Goal: Contribute content

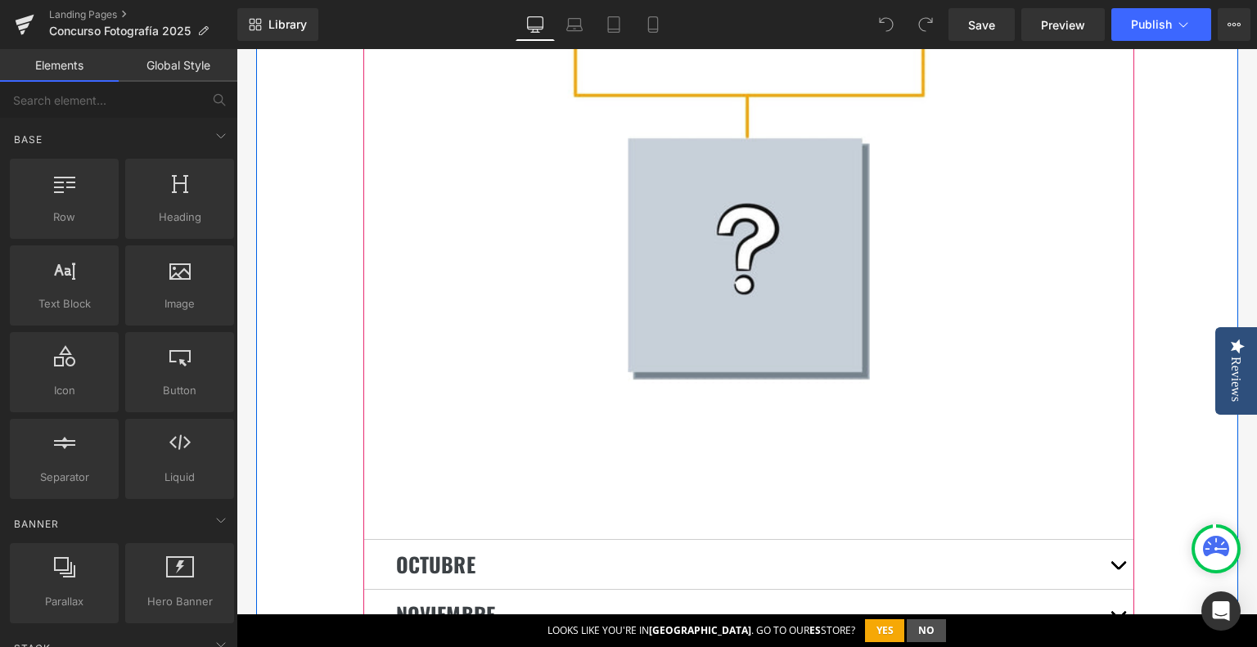
scroll to position [4501, 0]
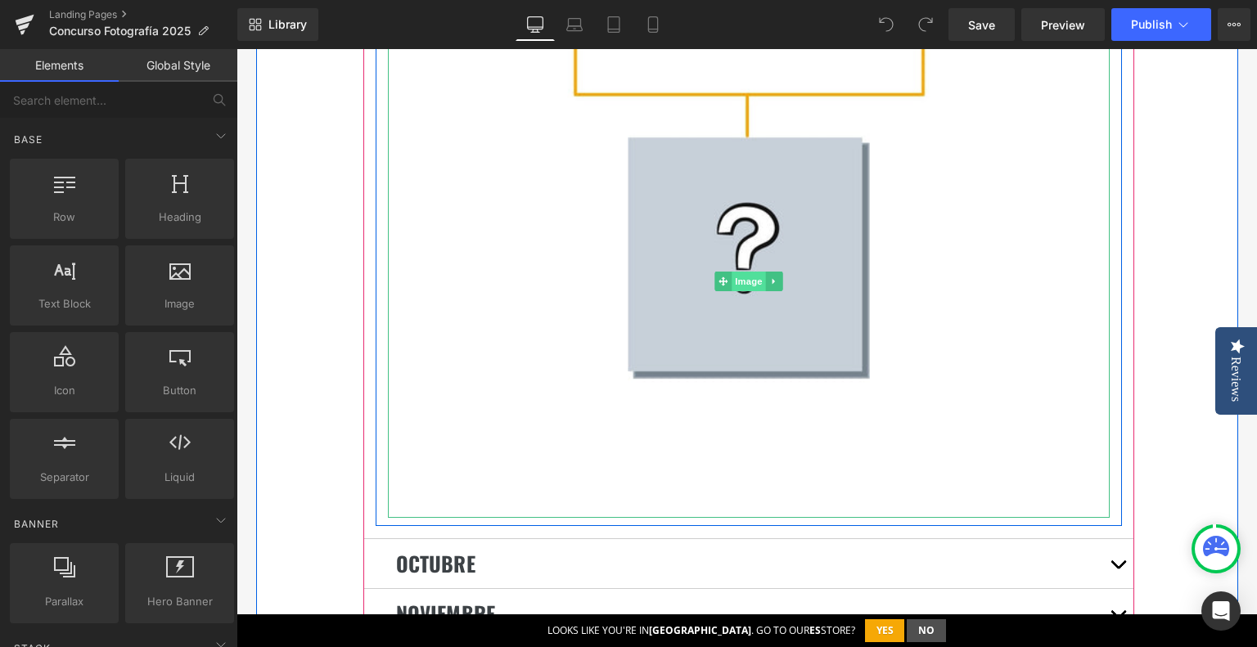
click at [752, 272] on span "Image" at bounding box center [749, 282] width 34 height 20
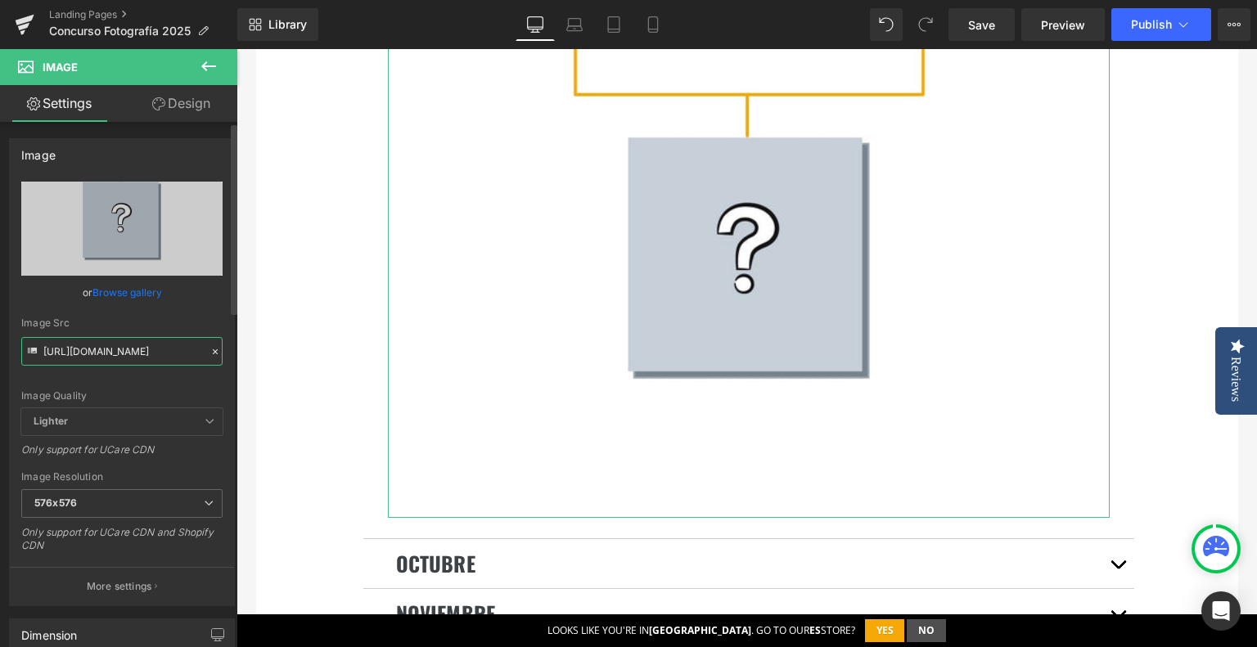
click at [122, 356] on input "[URL][DOMAIN_NAME]" at bounding box center [121, 351] width 201 height 29
paste input "oncurso_PREMIO_DEL_MES_ed2014e0-80f1-47b6-bbbe-103cf1f42a04.jpg?v=175916273"
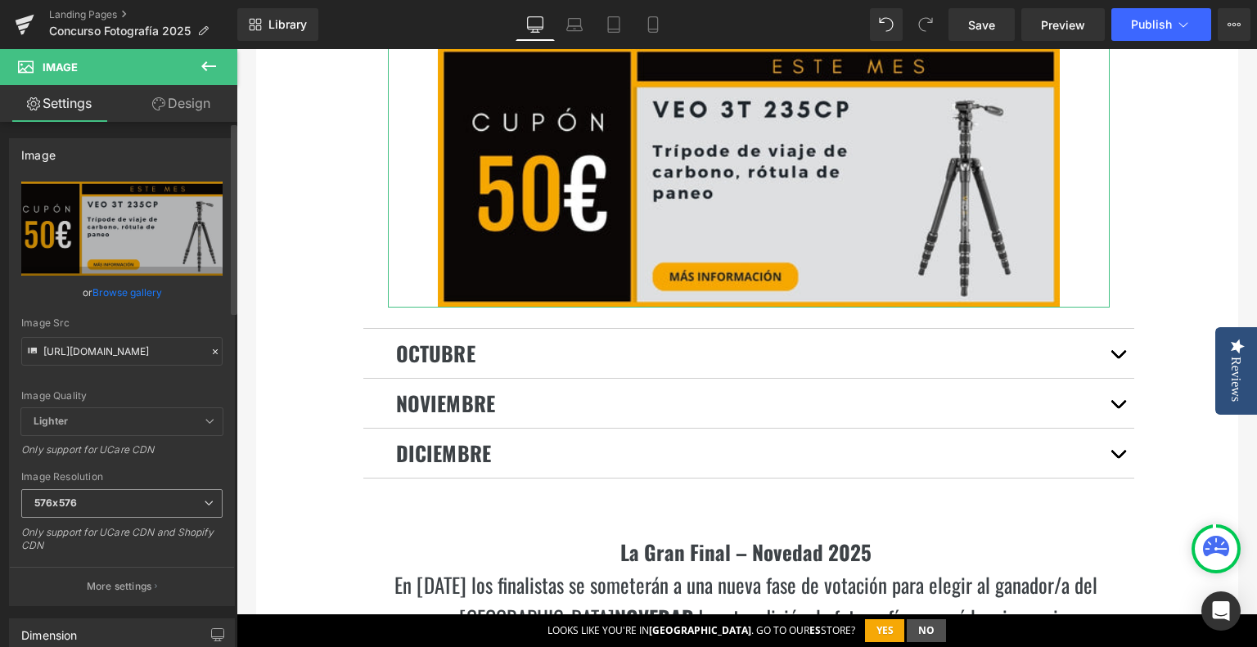
scroll to position [0, 0]
click at [74, 503] on b "576x576" at bounding box center [55, 503] width 43 height 12
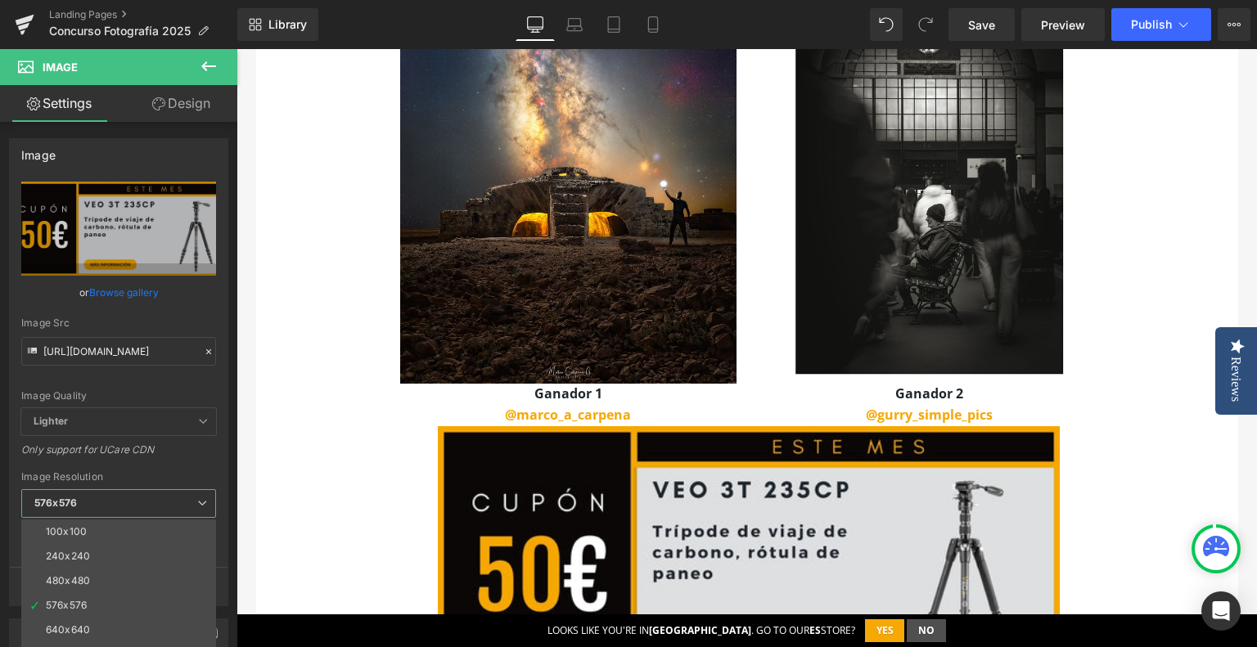
scroll to position [4173, 0]
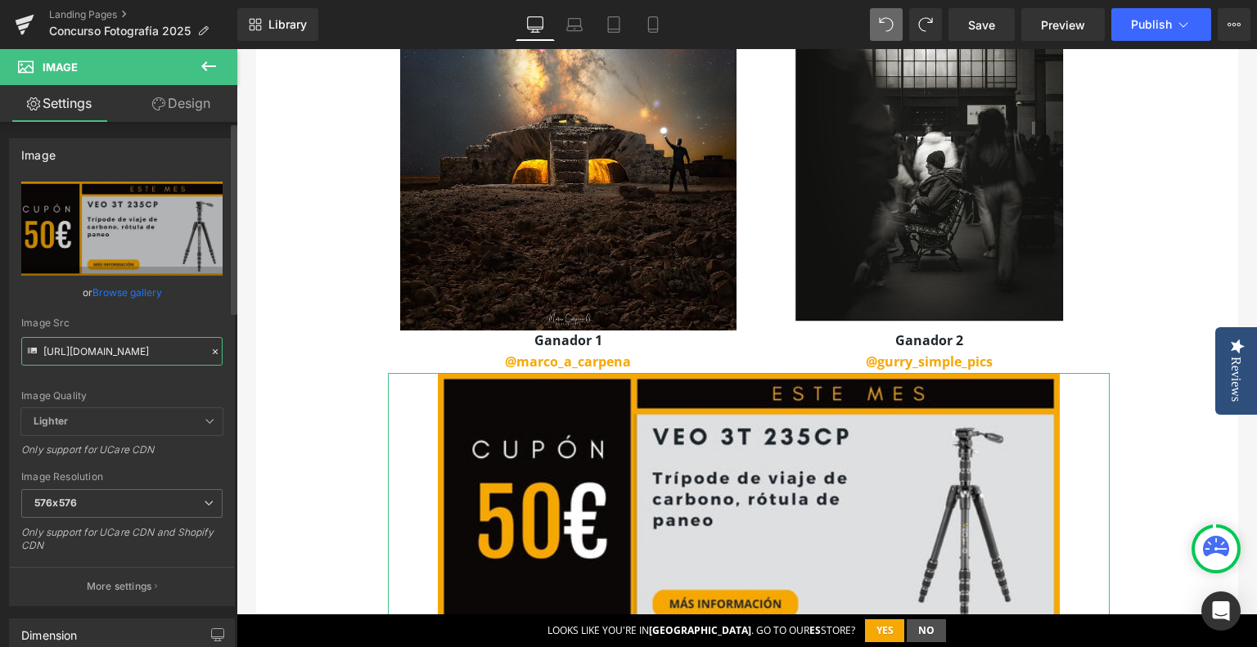
click at [108, 360] on input "[URL][DOMAIN_NAME]" at bounding box center [121, 351] width 201 height 29
paste input "ganador_concurso_instantes_urbanos.jpg?v=1758885461"
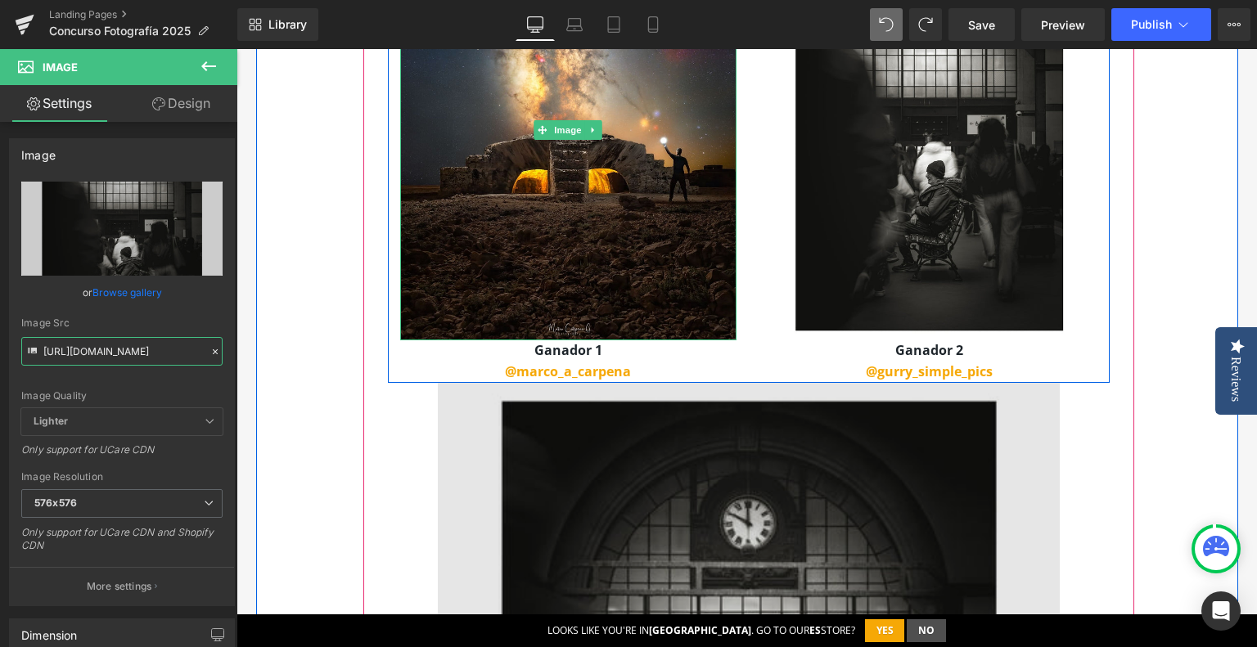
scroll to position [4255, 0]
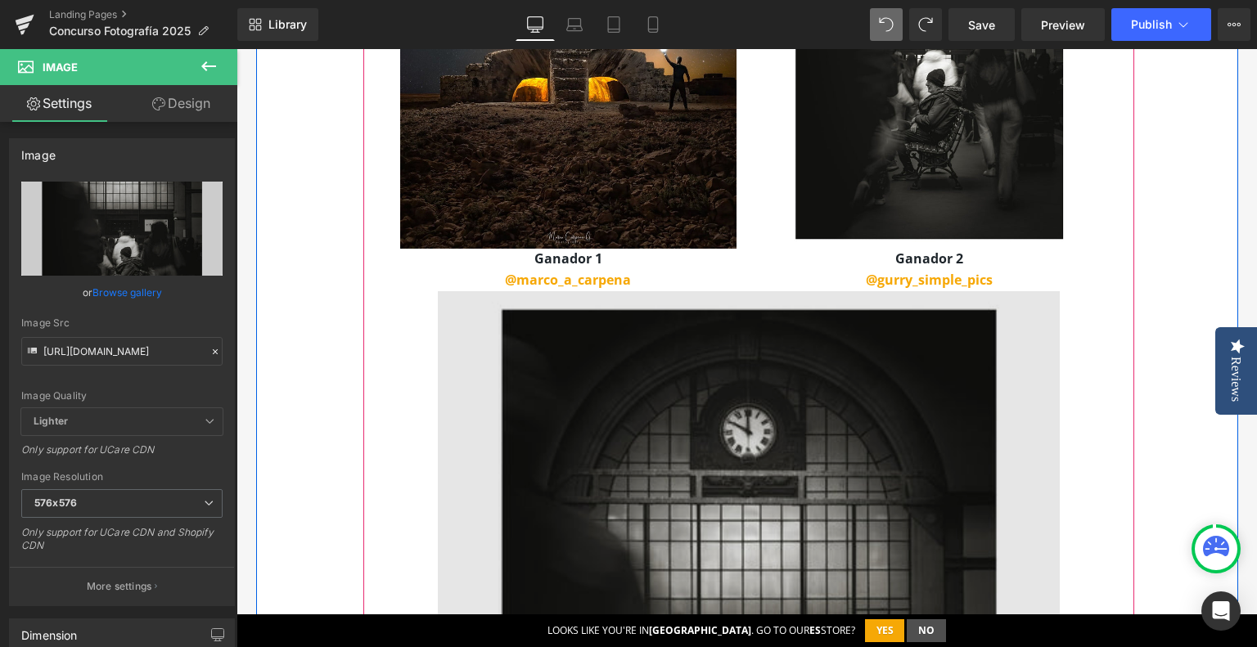
drag, startPoint x: 684, startPoint y: 389, endPoint x: 675, endPoint y: 392, distance: 9.6
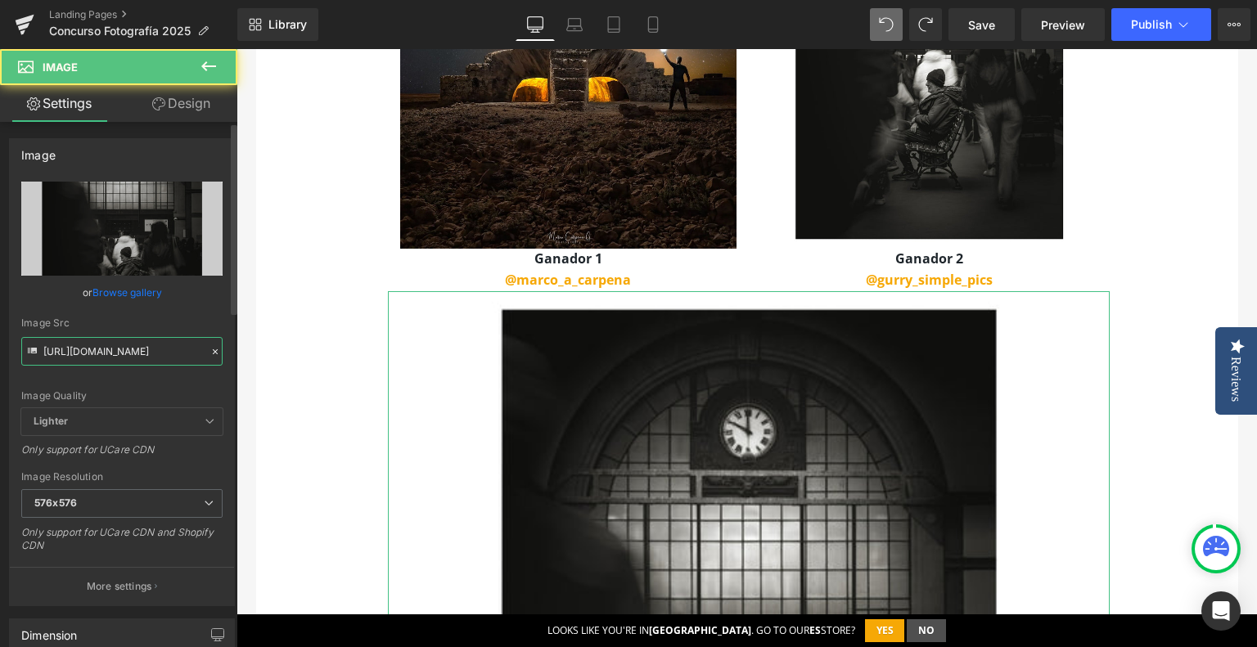
click at [172, 356] on input "[URL][DOMAIN_NAME]" at bounding box center [121, 351] width 201 height 29
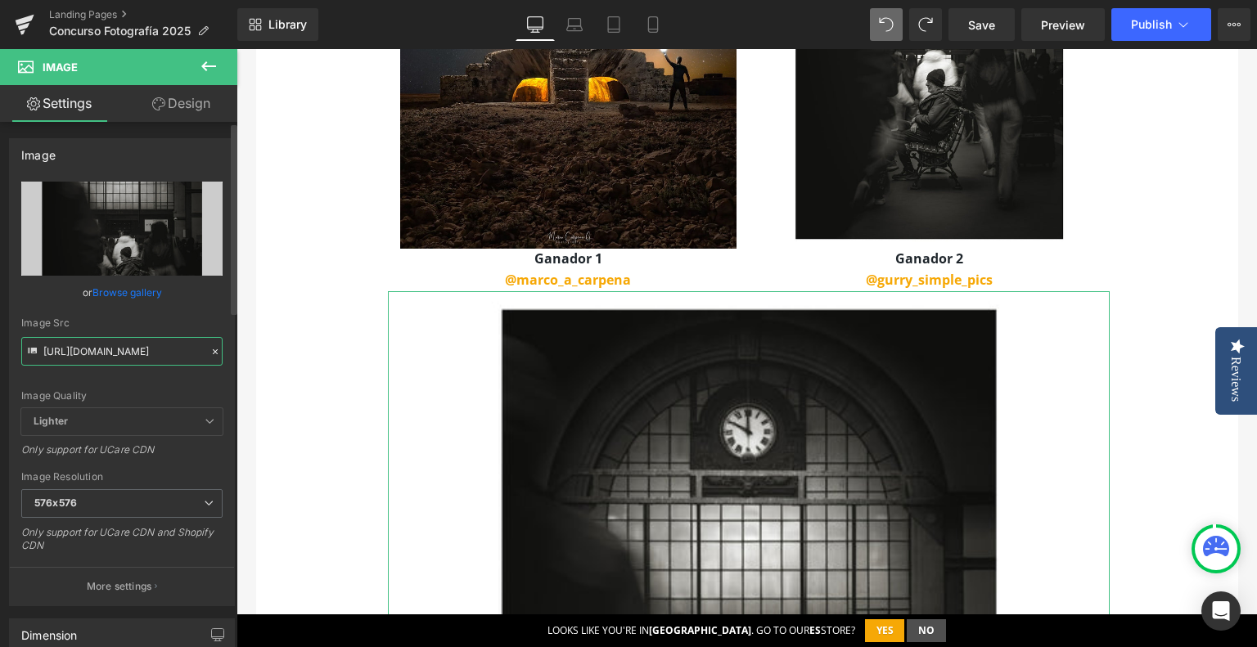
click at [172, 356] on input "[URL][DOMAIN_NAME]" at bounding box center [121, 351] width 201 height 29
paste input "CONCURSO_-_GANADOR_DEL_MES_0ac3a01a-2cb4-4716-994d-e032318ac10d.jpg?v=1759166247"
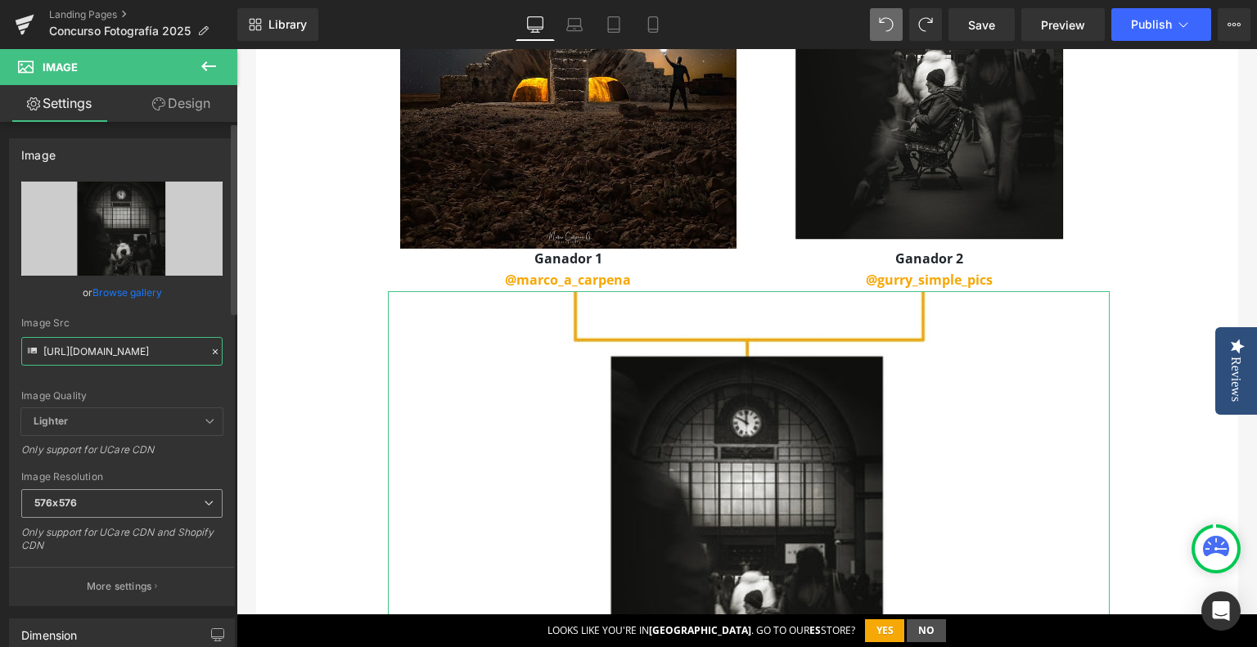
type input "[URL][DOMAIN_NAME]"
click at [150, 504] on span "576x576" at bounding box center [121, 503] width 201 height 29
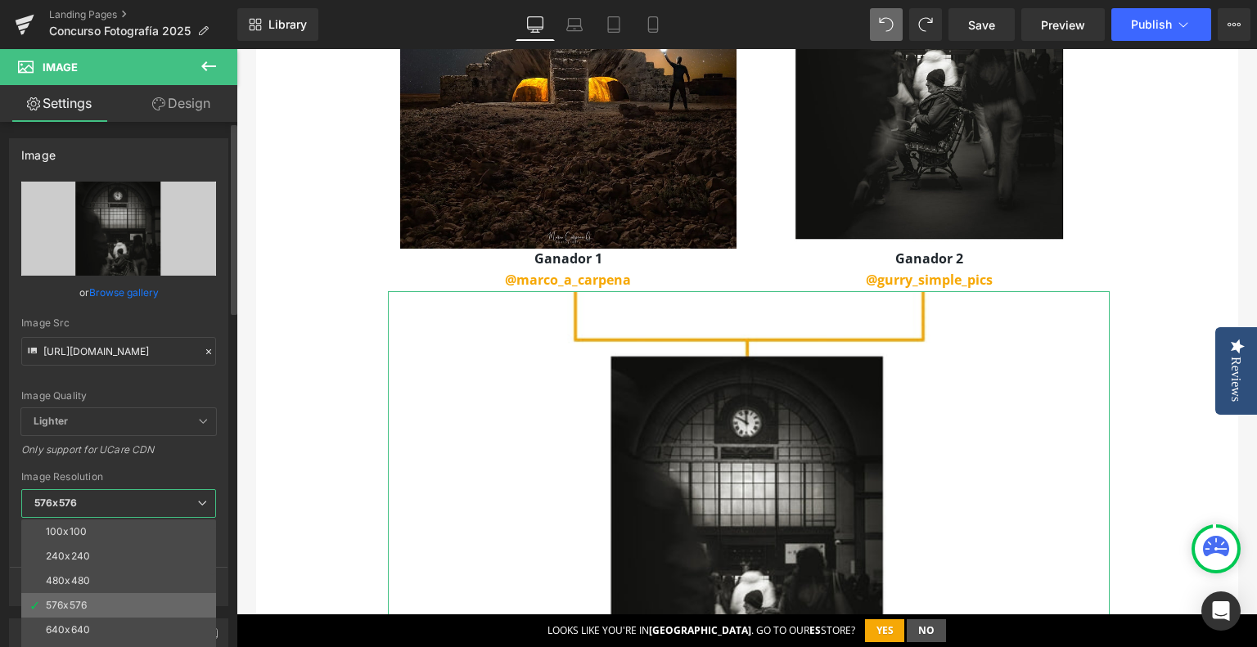
scroll to position [164, 0]
click at [123, 567] on li "1024x1024" at bounding box center [122, 564] width 202 height 25
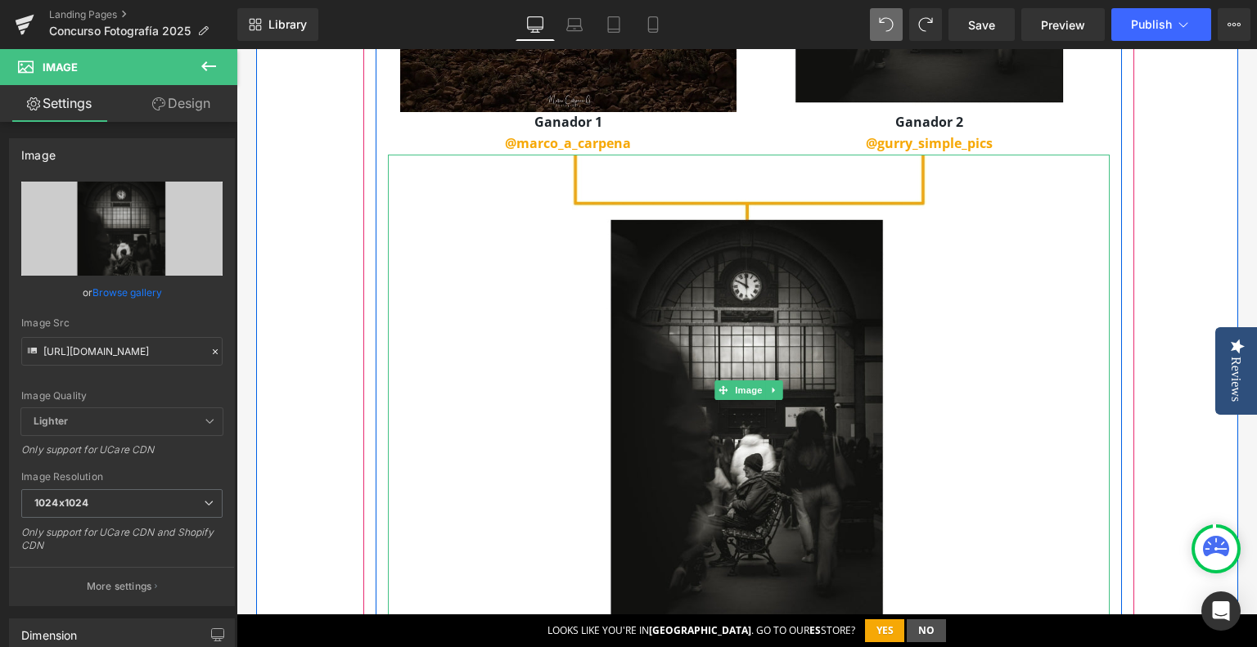
scroll to position [4419, 0]
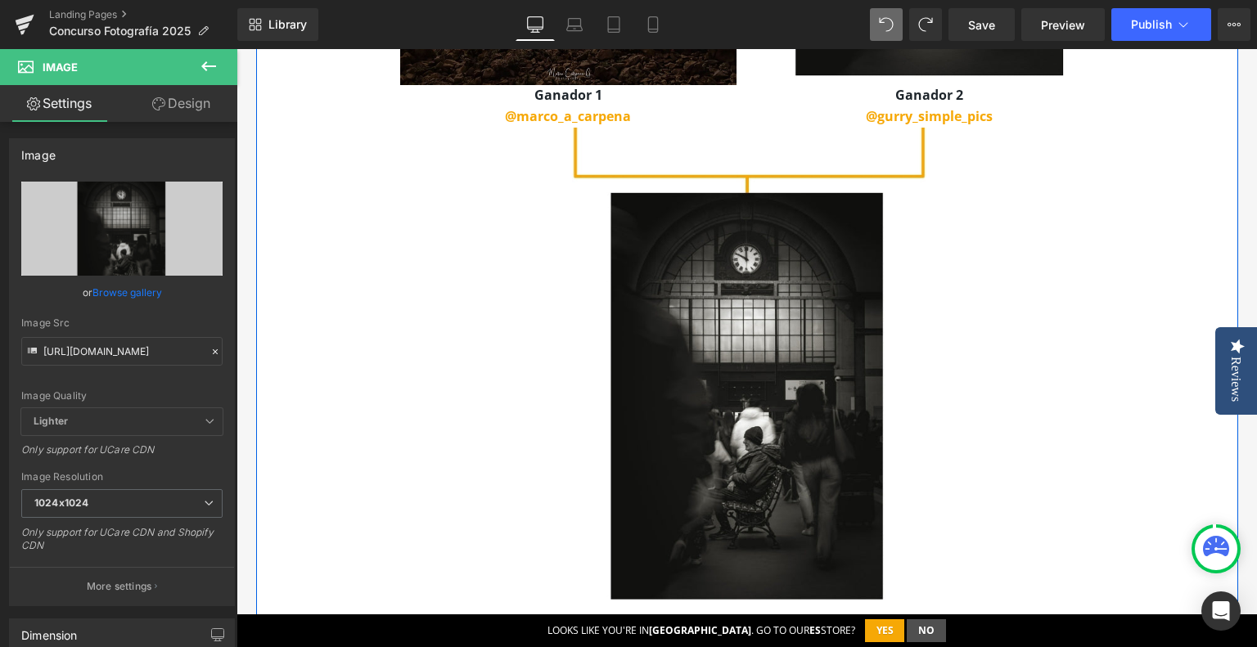
click at [1160, 255] on div "ABRIL Heading Invierno astronómico Text Block Image Ganador Reto 1 @fer_astrola…" at bounding box center [747, 31] width 982 height 1545
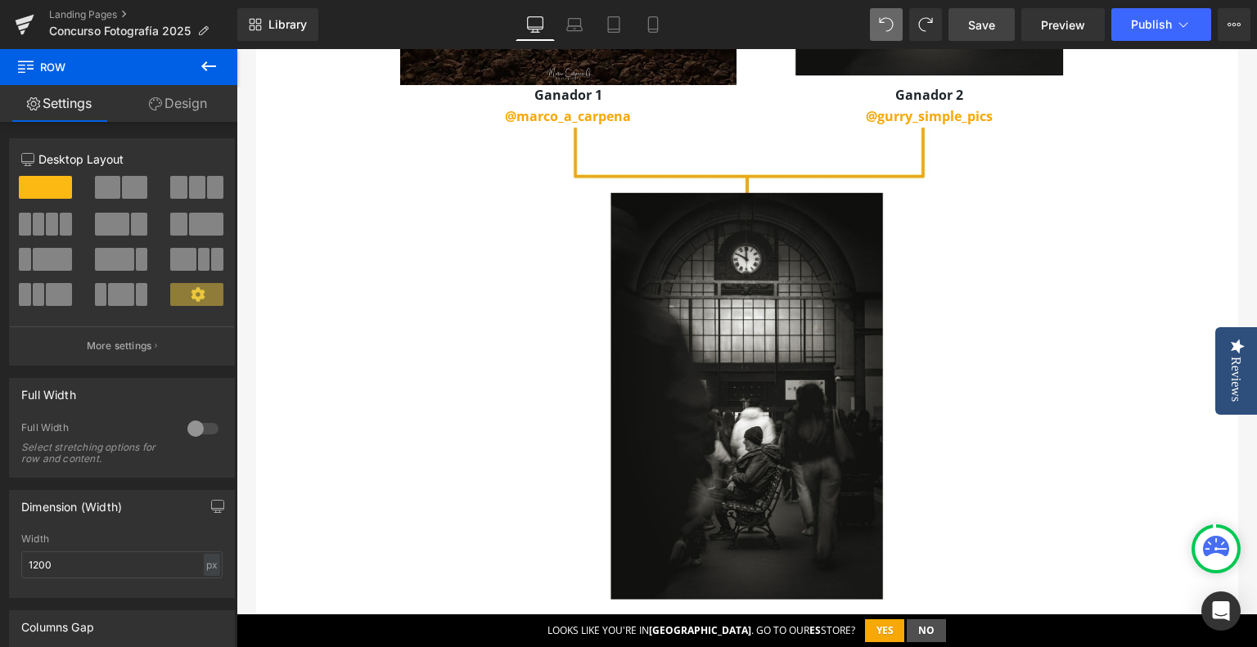
click at [994, 26] on span "Save" at bounding box center [981, 24] width 27 height 17
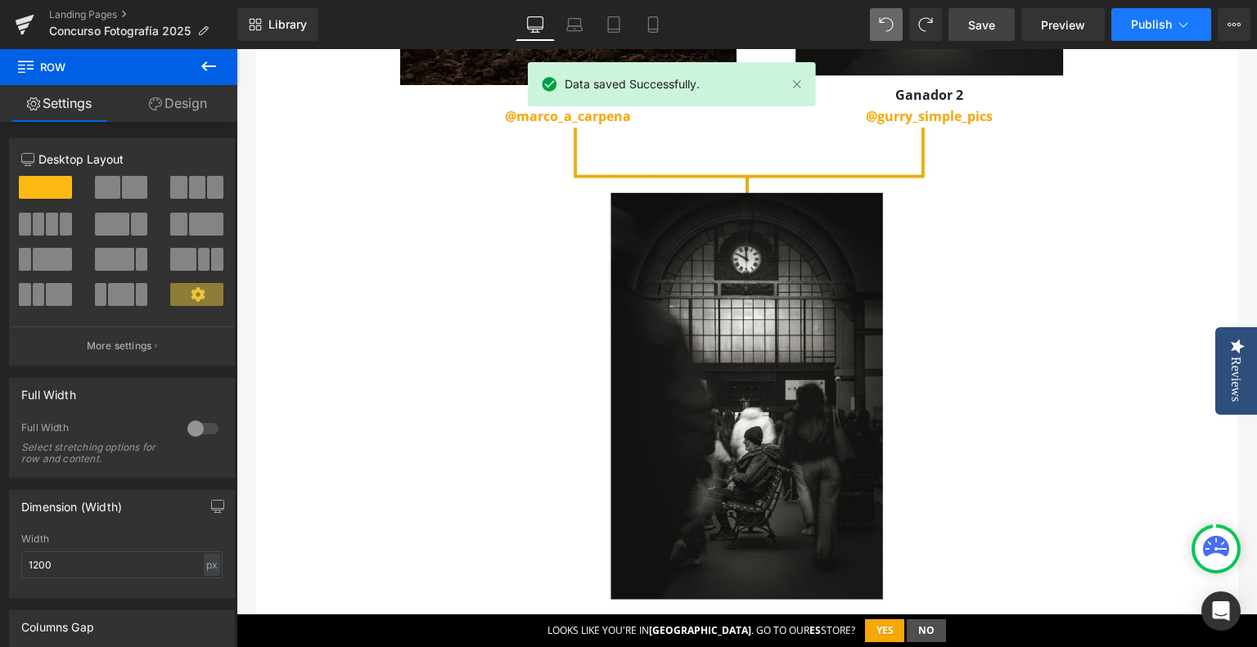
click at [1195, 30] on button "Publish" at bounding box center [1161, 24] width 100 height 33
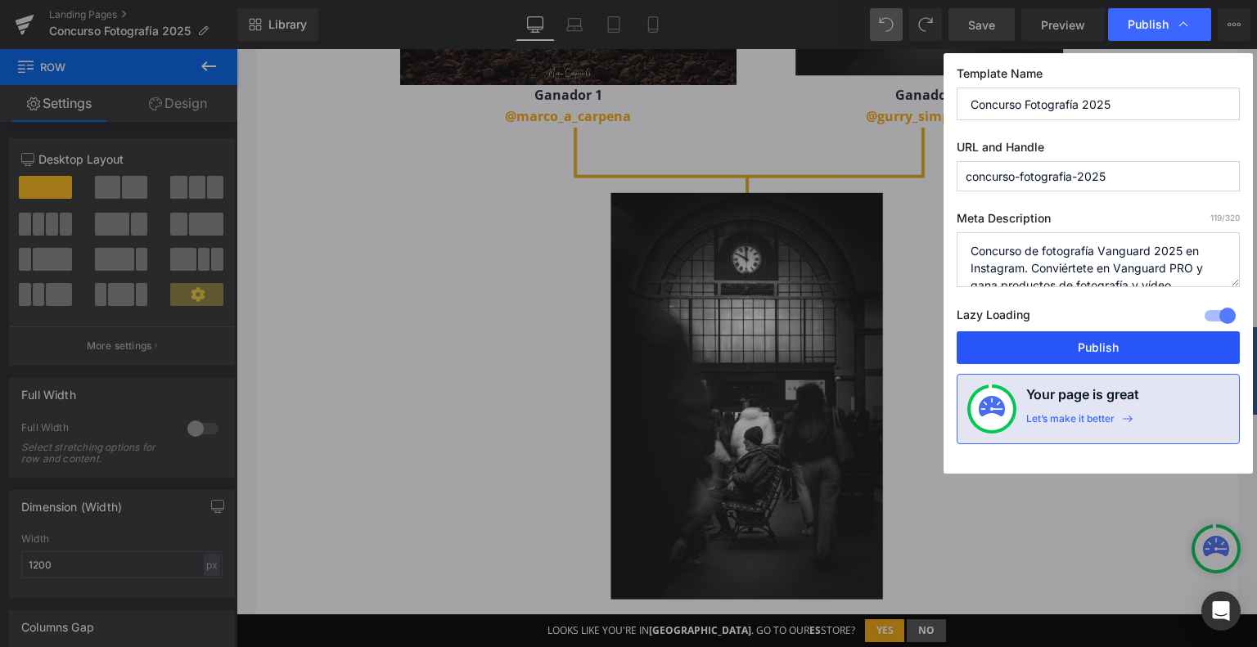
click at [1144, 343] on button "Publish" at bounding box center [1098, 347] width 283 height 33
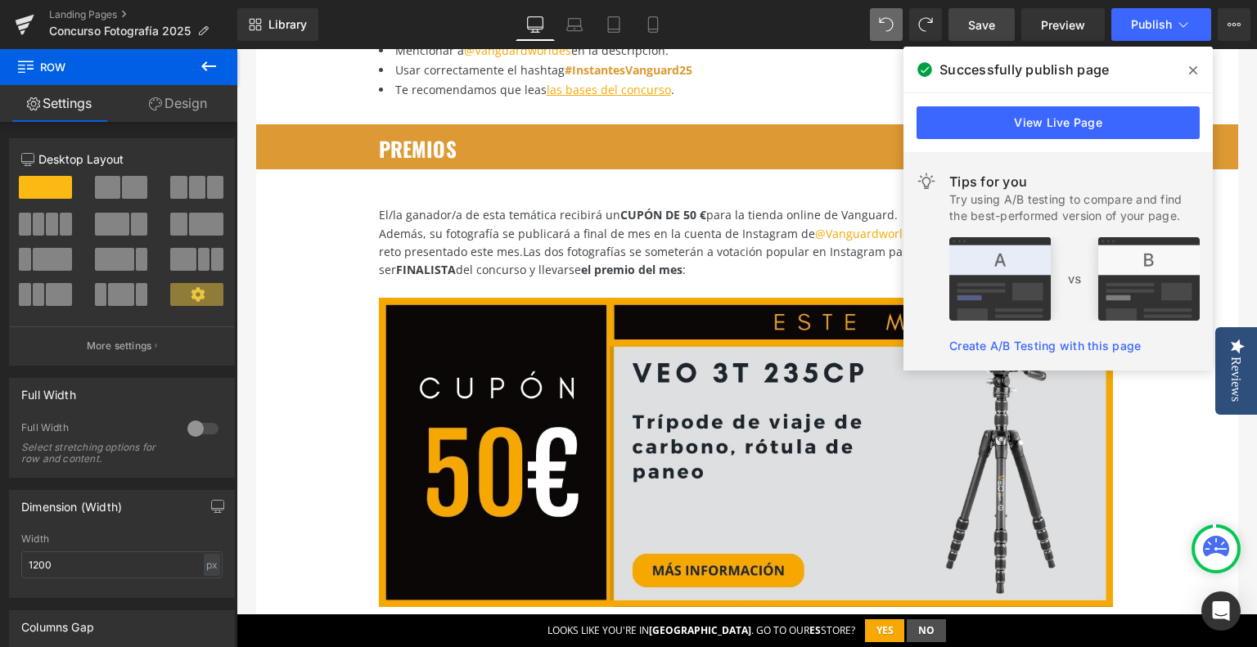
scroll to position [2700, 0]
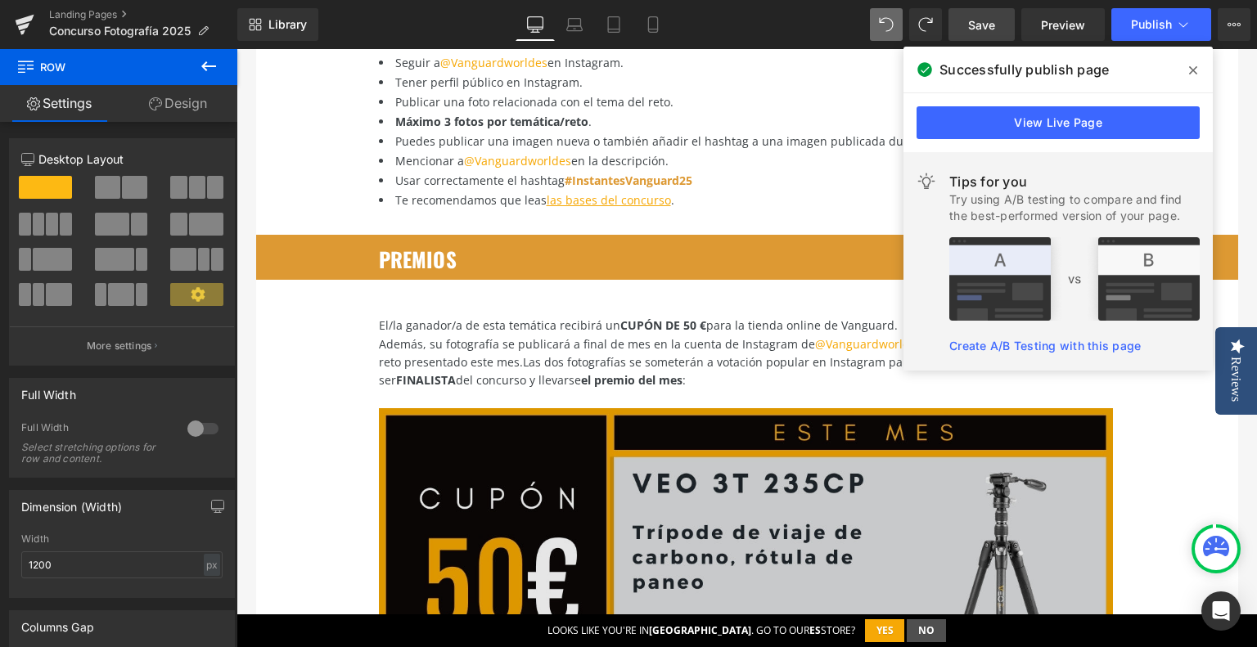
click at [689, 497] on img at bounding box center [746, 575] width 734 height 334
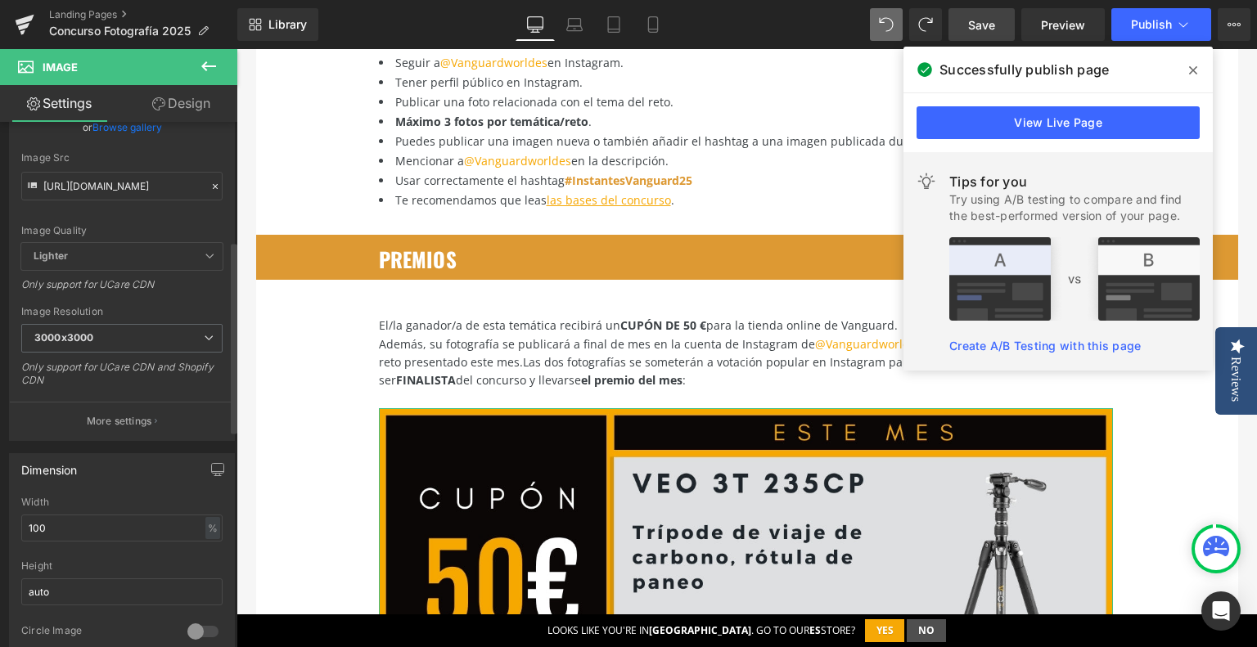
scroll to position [327, 0]
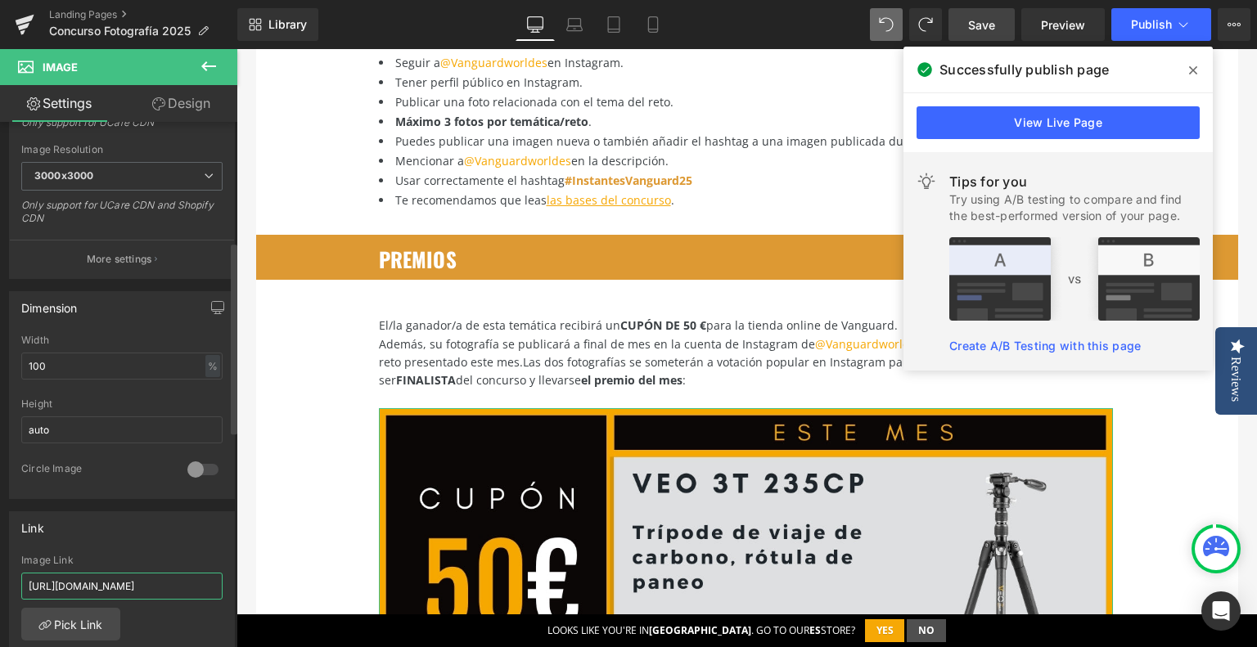
click at [146, 591] on input "[URL][DOMAIN_NAME]" at bounding box center [121, 586] width 201 height 27
